Goal: Task Accomplishment & Management: Manage account settings

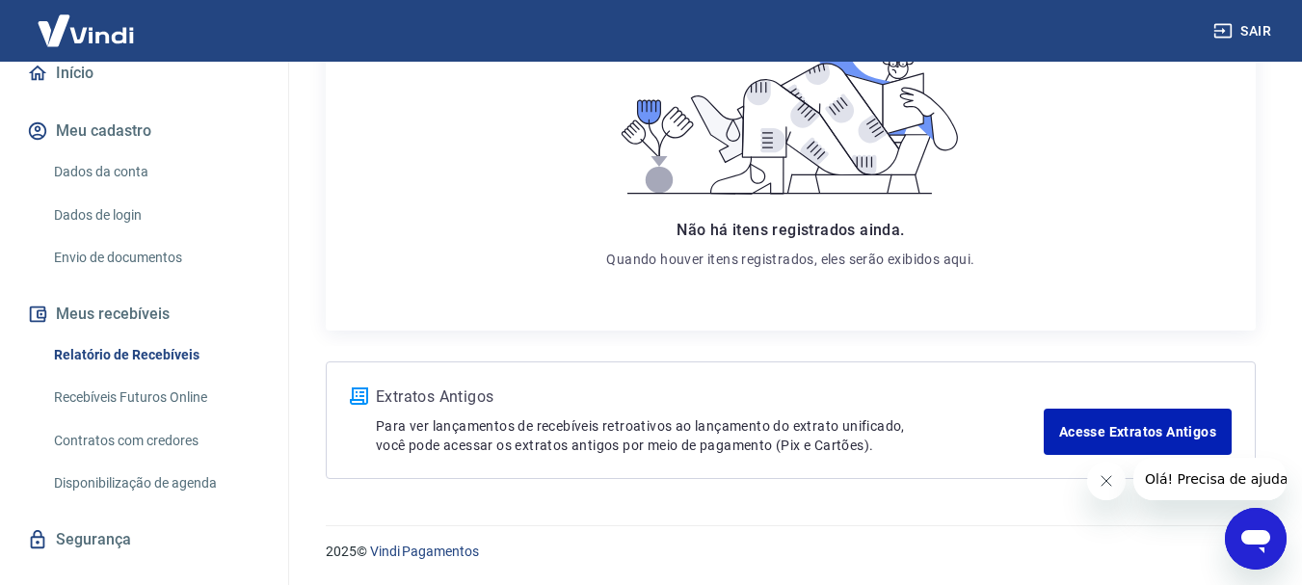
scroll to position [224, 0]
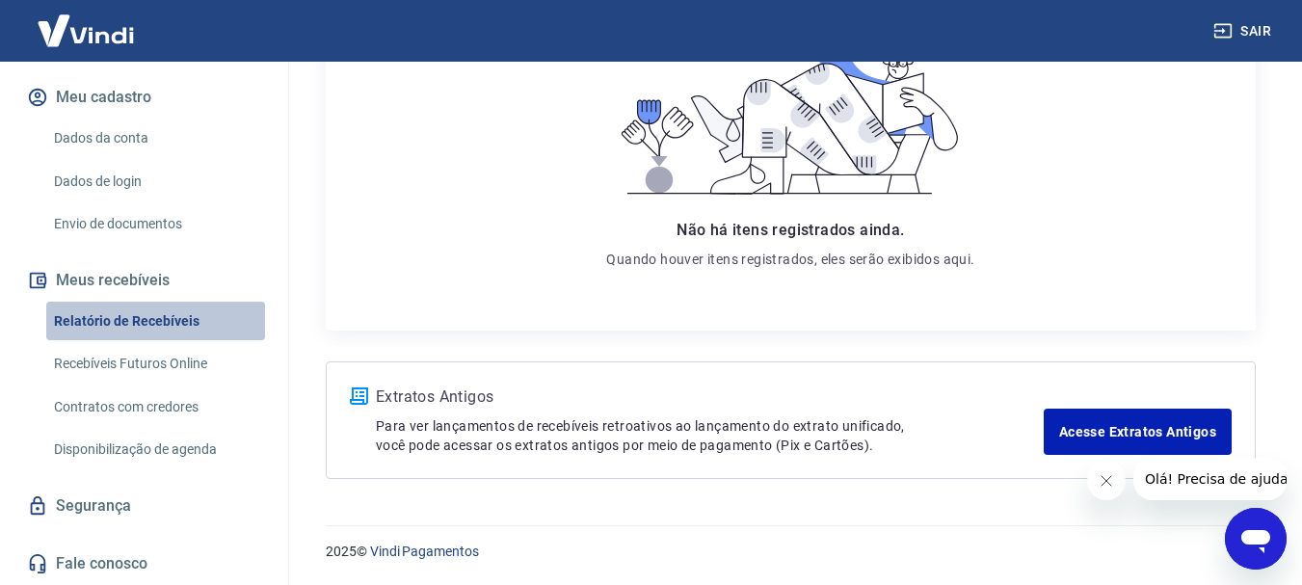
click at [174, 315] on link "Relatório de Recebíveis" at bounding box center [155, 322] width 219 height 40
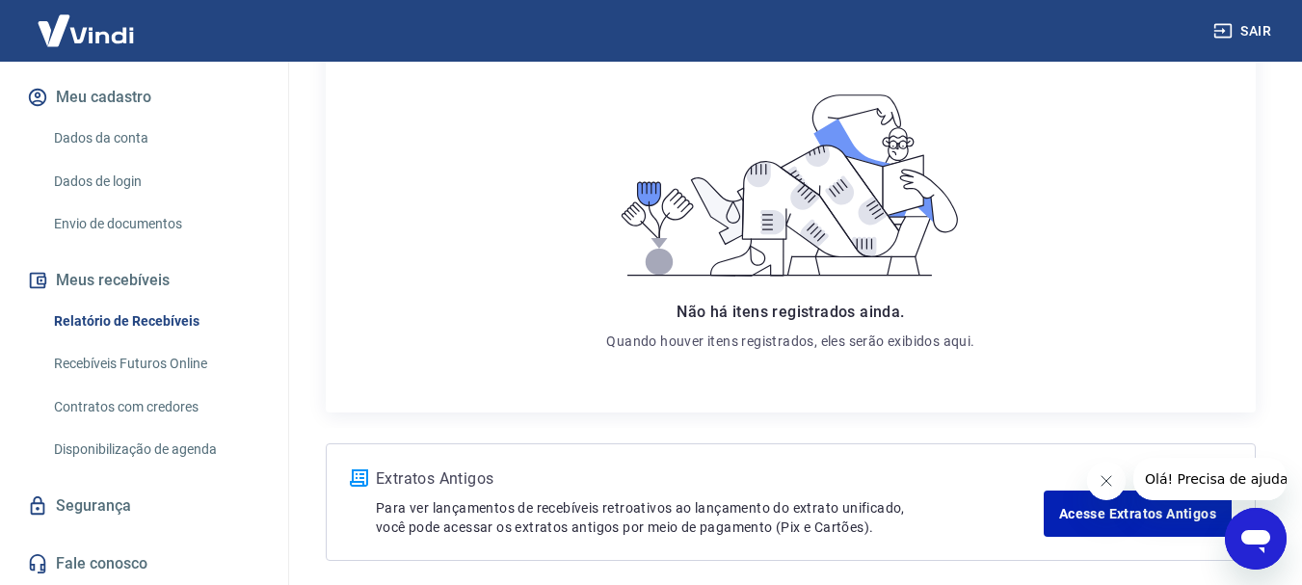
scroll to position [372, 0]
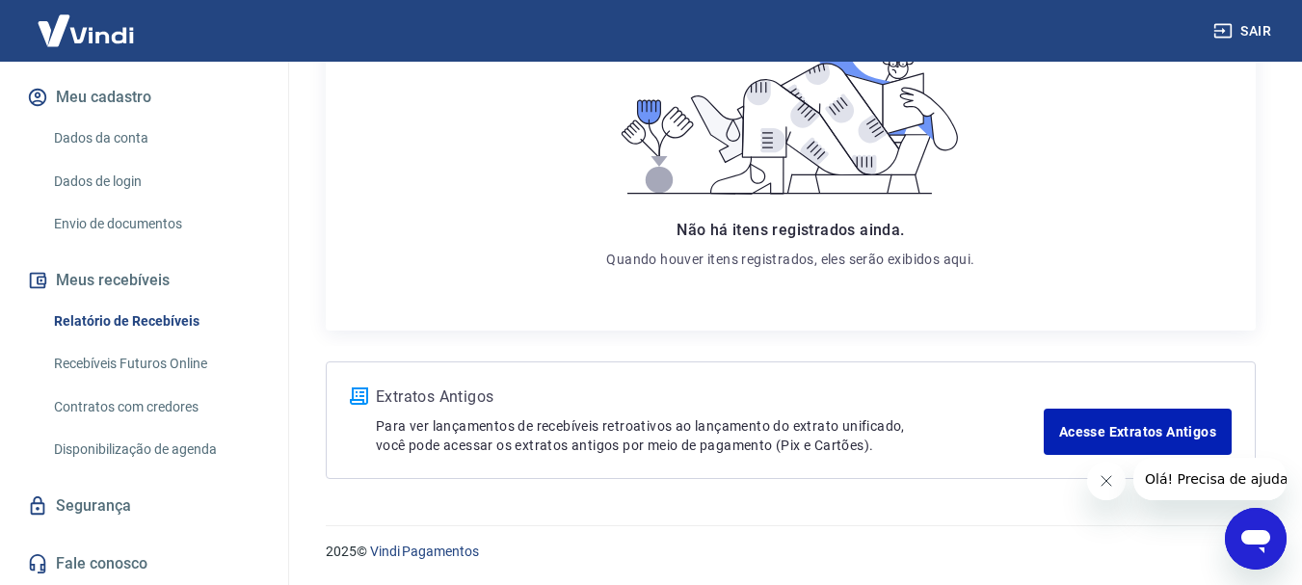
click at [71, 337] on link "Relatório de Recebíveis" at bounding box center [155, 322] width 219 height 40
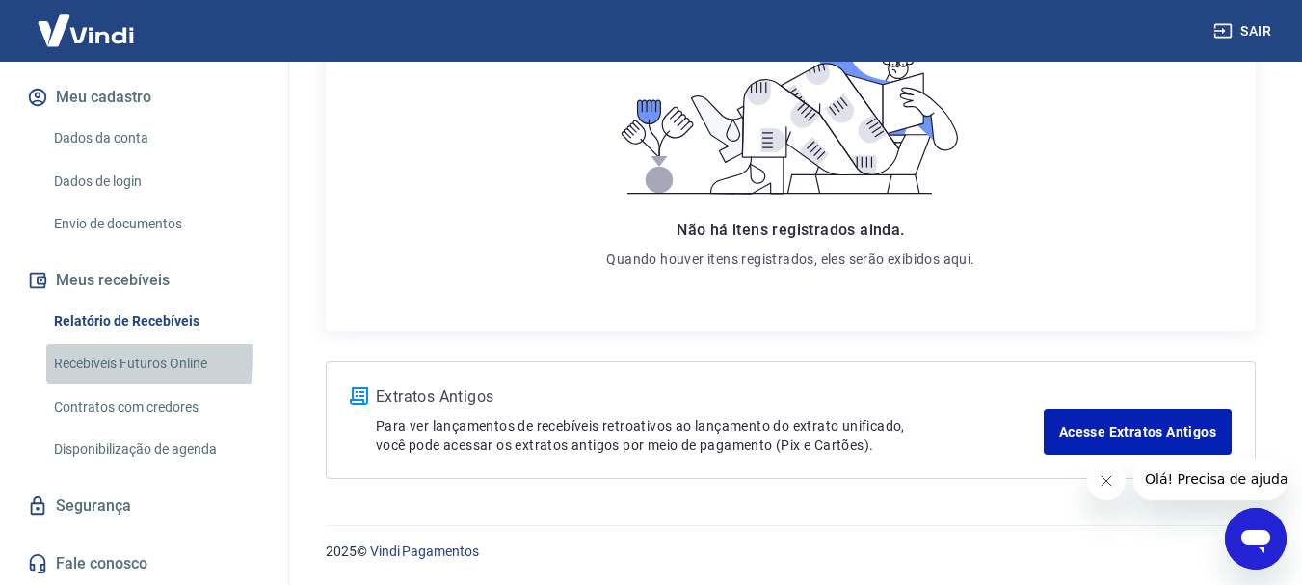
click at [72, 356] on link "Recebíveis Futuros Online" at bounding box center [155, 364] width 219 height 40
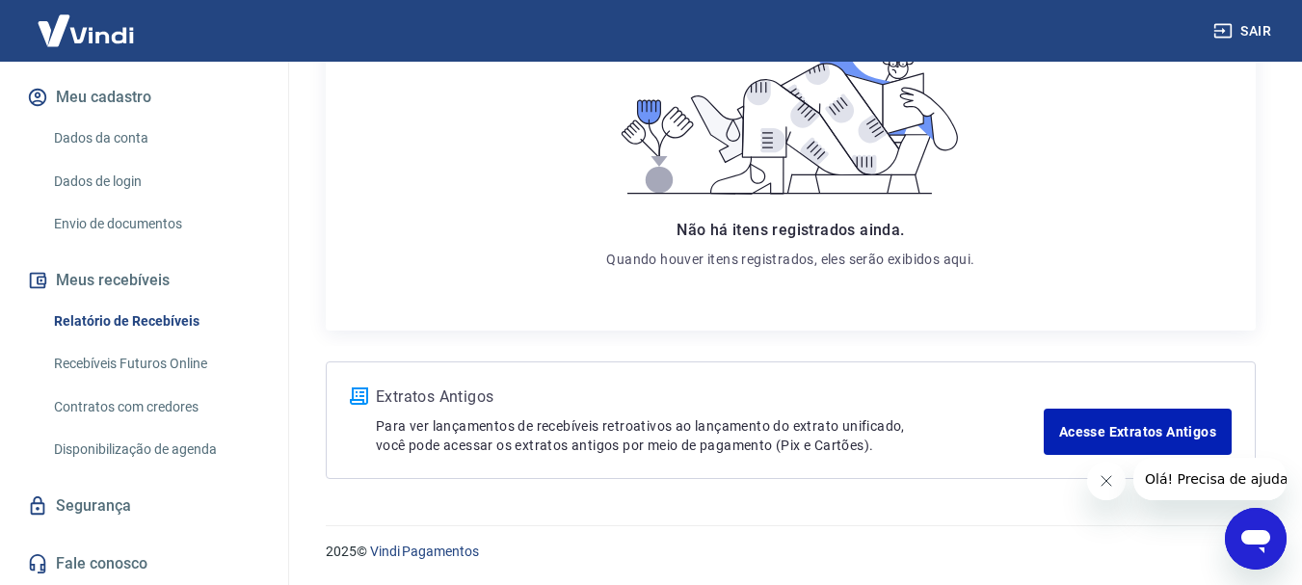
click at [109, 131] on link "Dados da conta" at bounding box center [155, 139] width 219 height 40
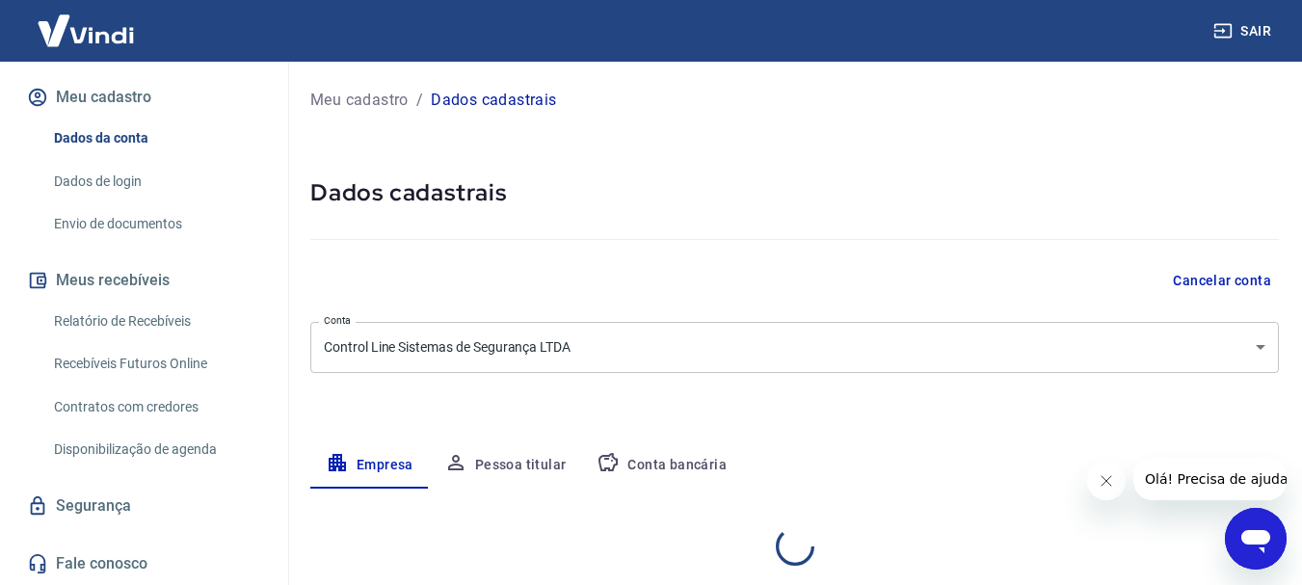
select select "PR"
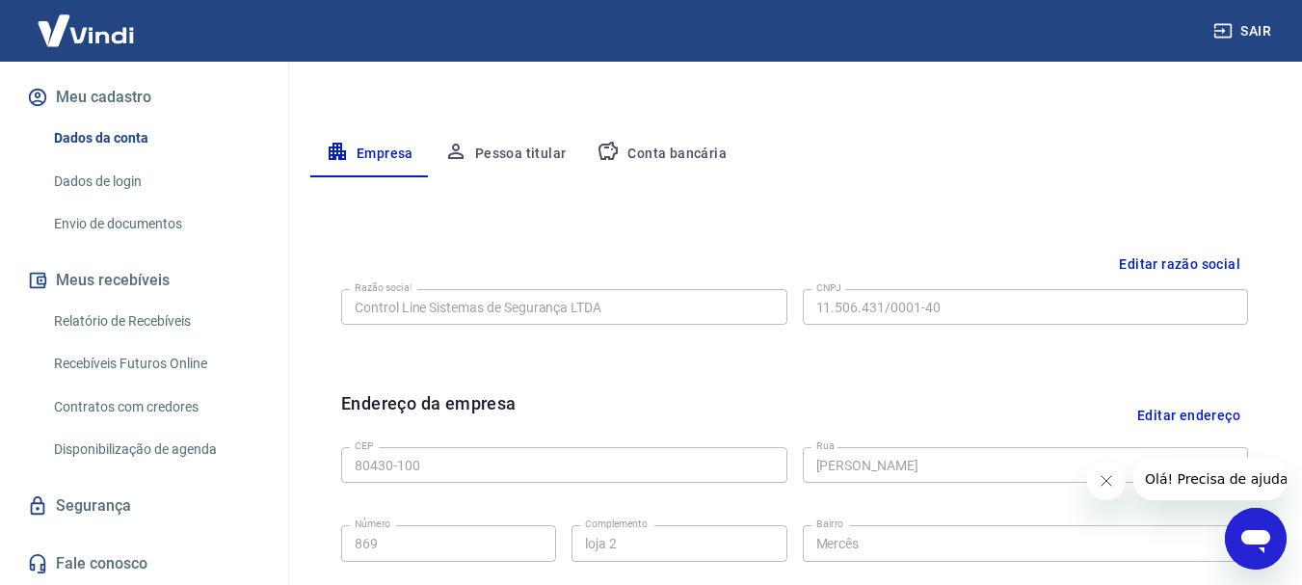
scroll to position [193, 0]
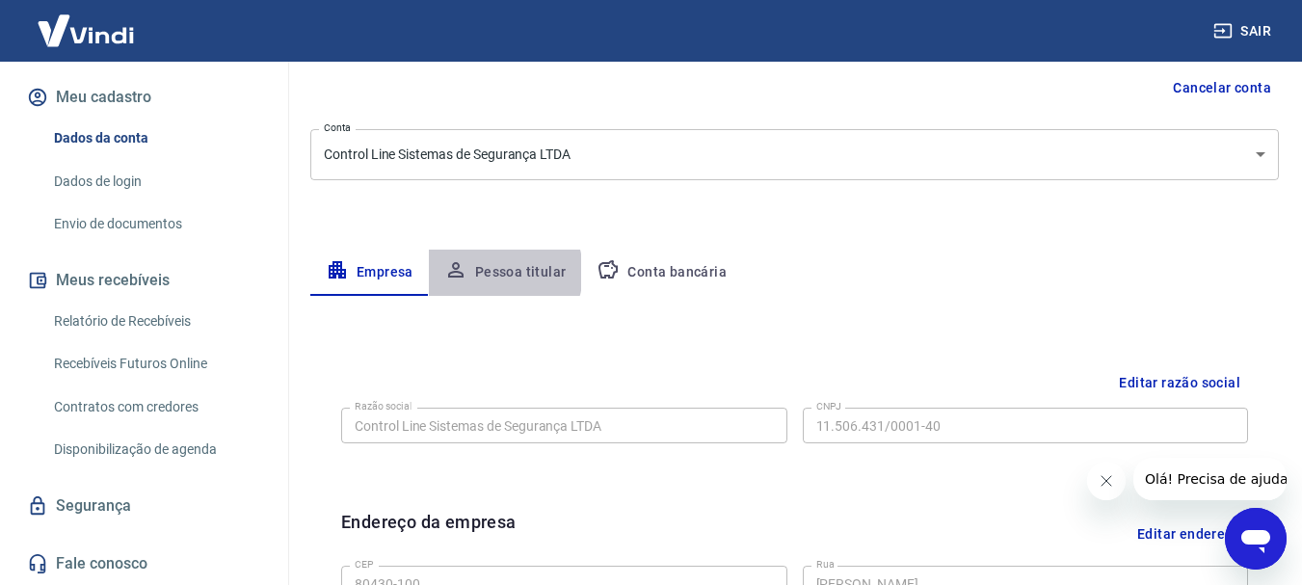
click at [493, 273] on button "Pessoa titular" at bounding box center [505, 273] width 153 height 46
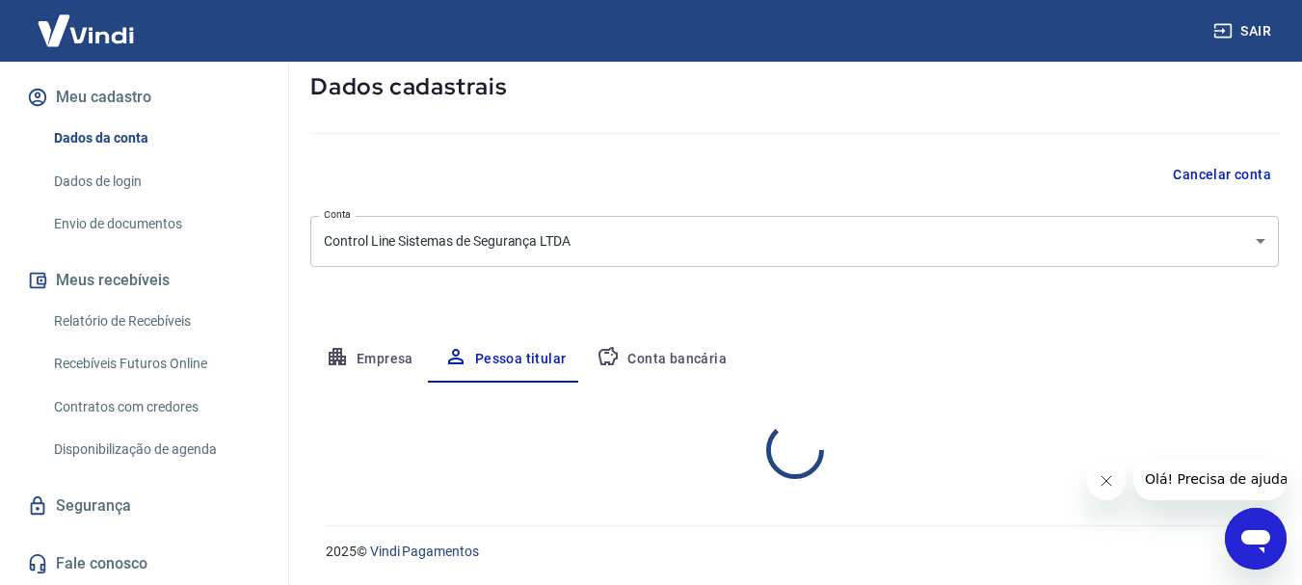
scroll to position [186, 0]
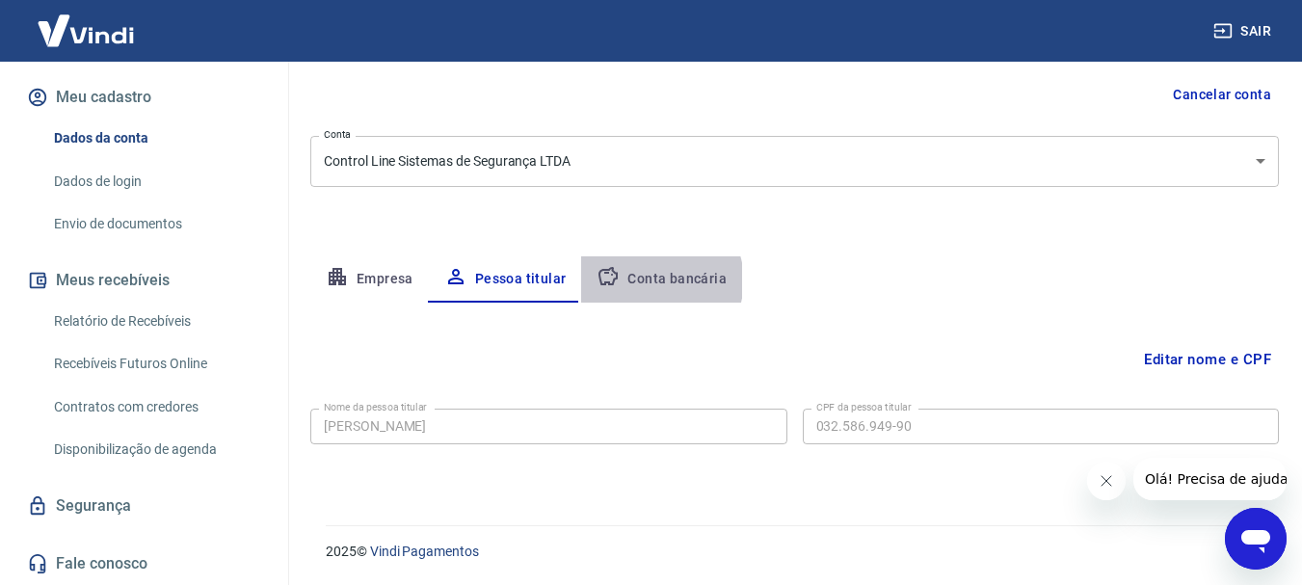
click at [657, 279] on button "Conta bancária" at bounding box center [661, 279] width 161 height 46
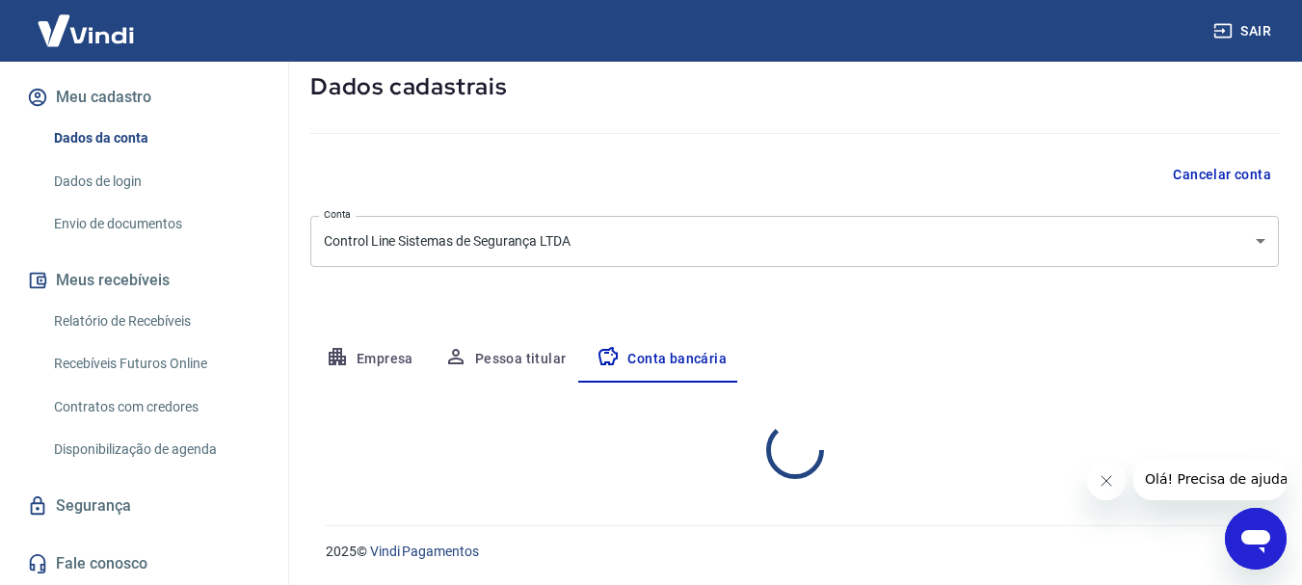
select select "1"
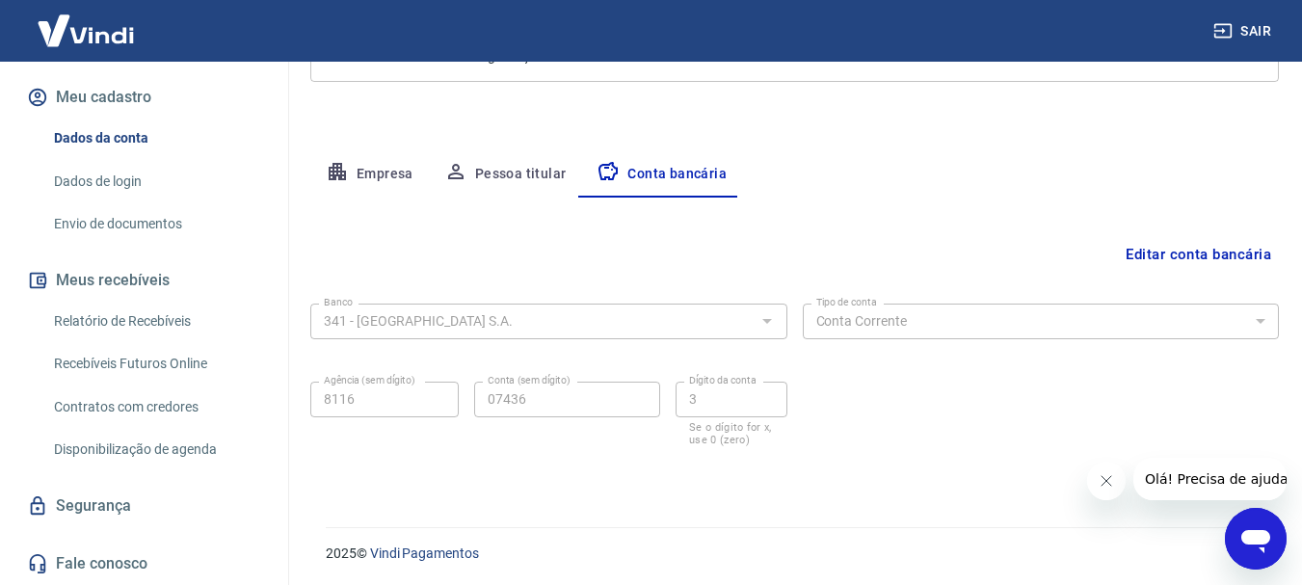
scroll to position [293, 0]
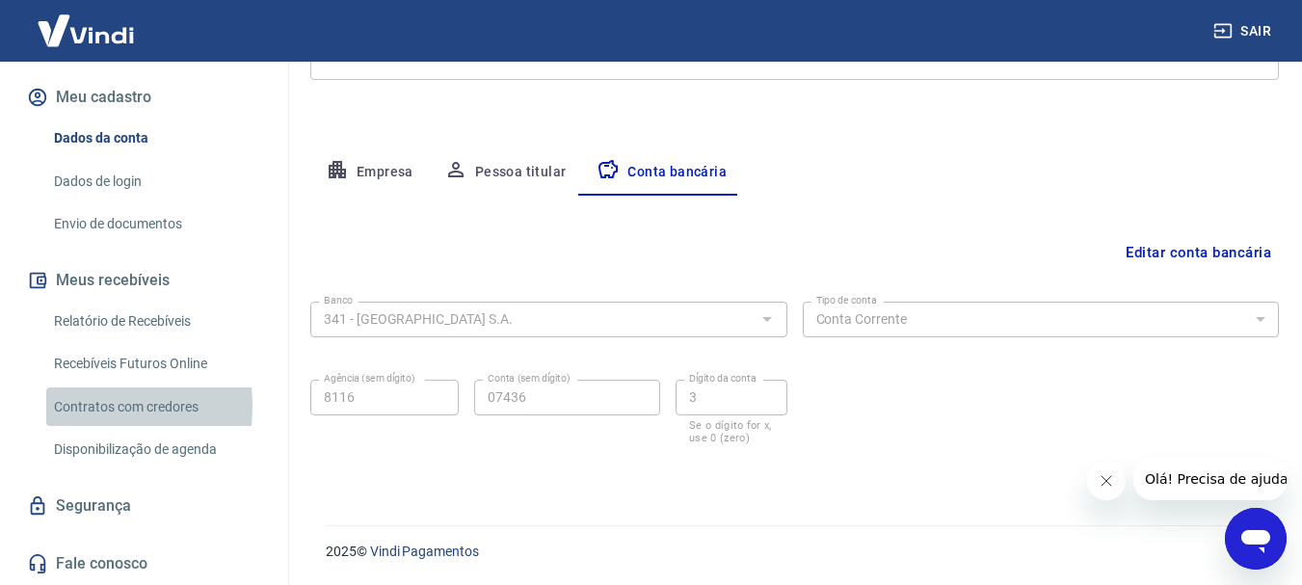
click at [80, 405] on link "Contratos com credores" at bounding box center [155, 407] width 219 height 40
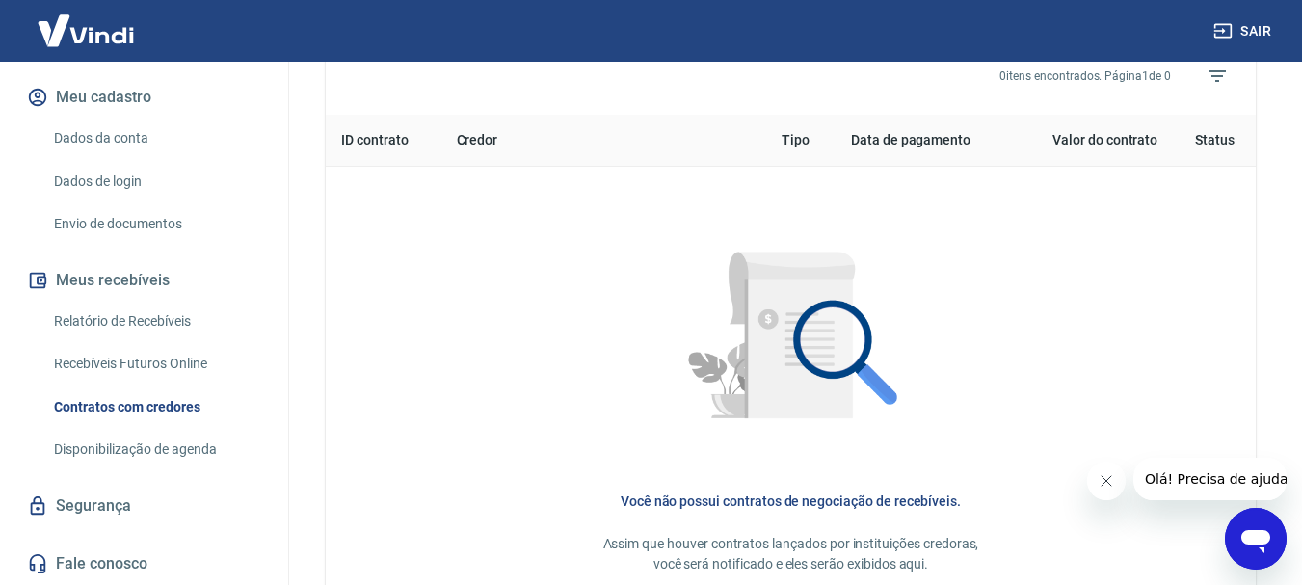
scroll to position [951, 0]
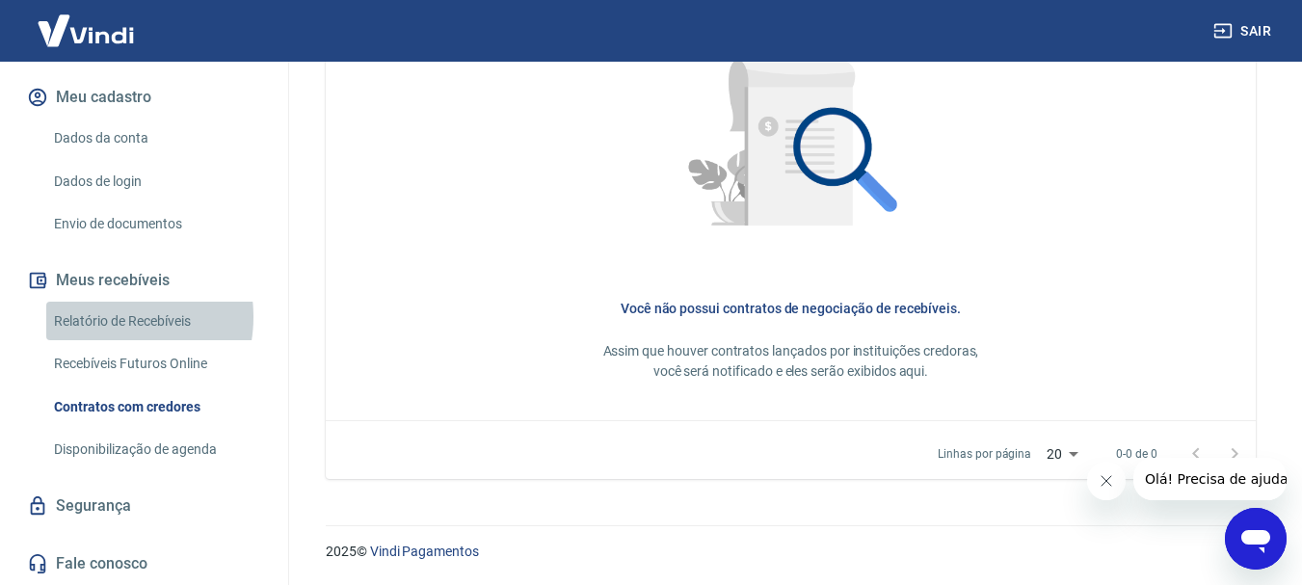
click at [106, 316] on link "Relatório de Recebíveis" at bounding box center [155, 322] width 219 height 40
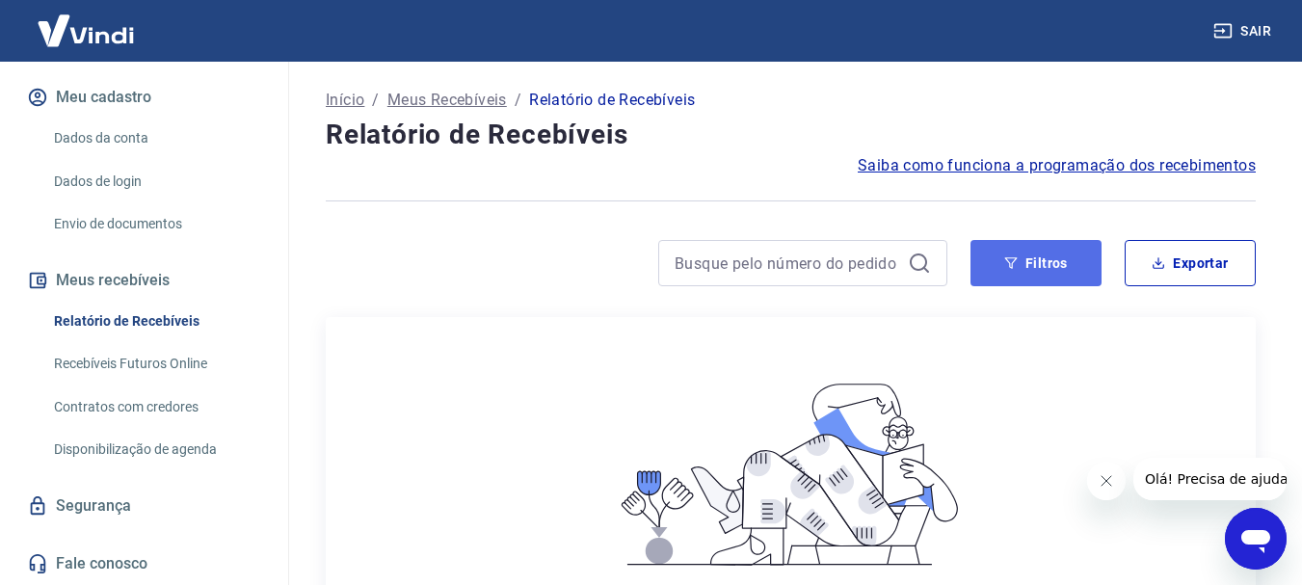
click at [1077, 268] on button "Filtros" at bounding box center [1036, 263] width 131 height 46
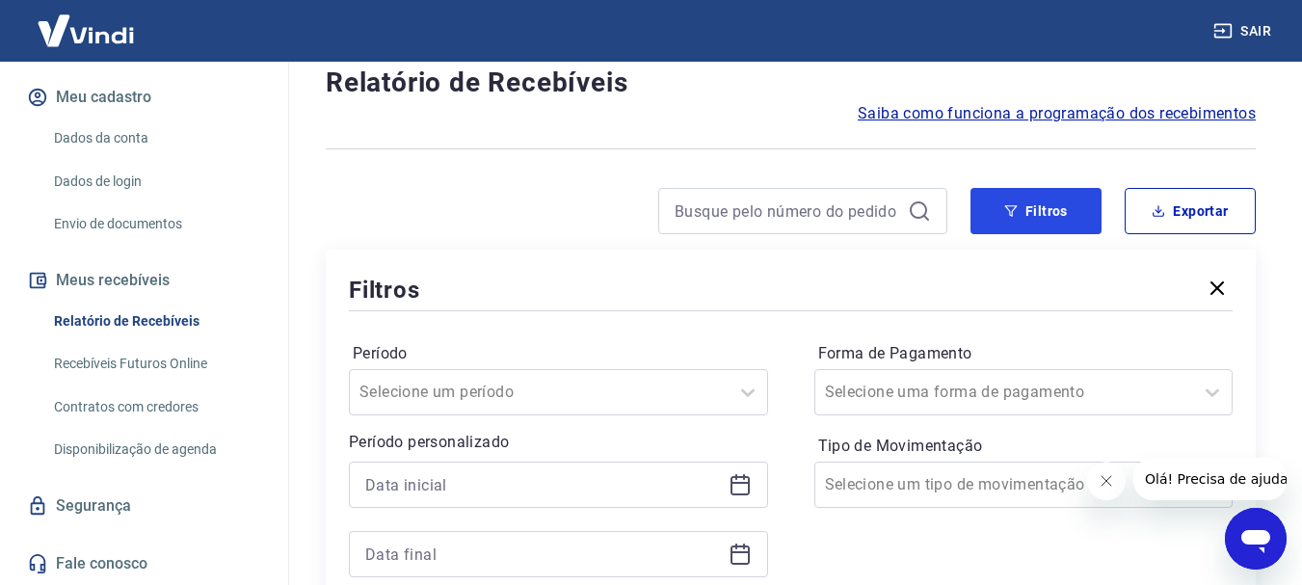
scroll to position [96, 0]
